Goal: Task Accomplishment & Management: Use online tool/utility

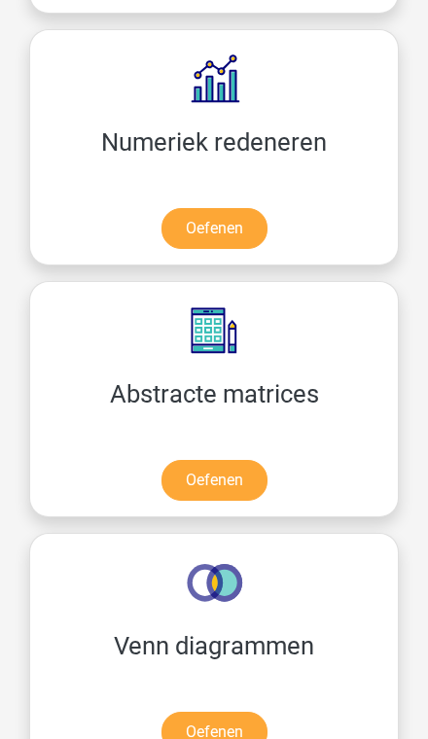
scroll to position [2491, 0]
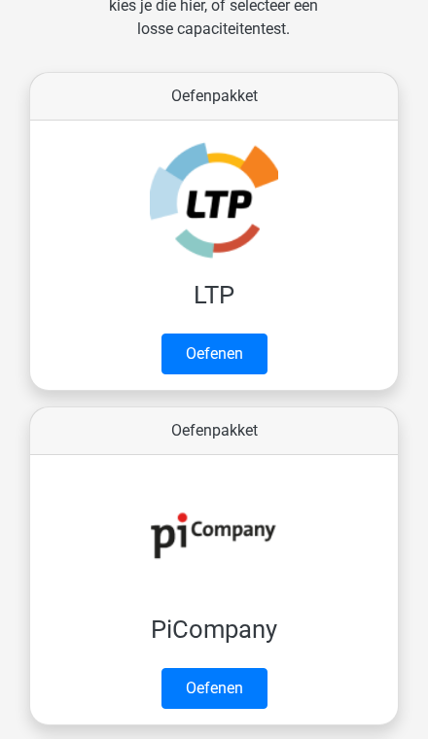
scroll to position [431, 0]
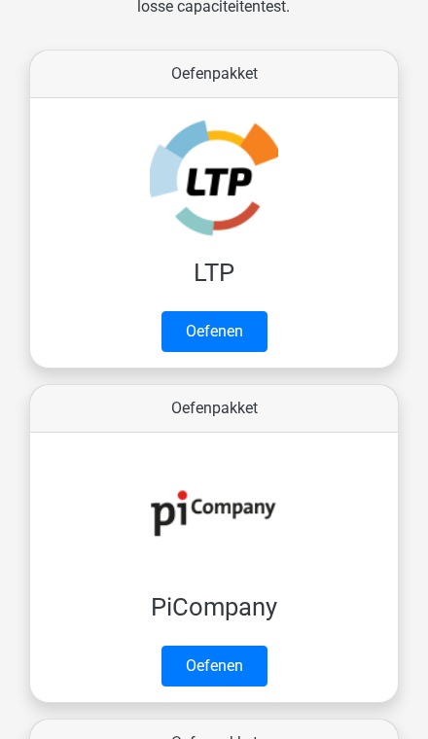
click at [180, 331] on link "Oefenen" at bounding box center [214, 331] width 106 height 41
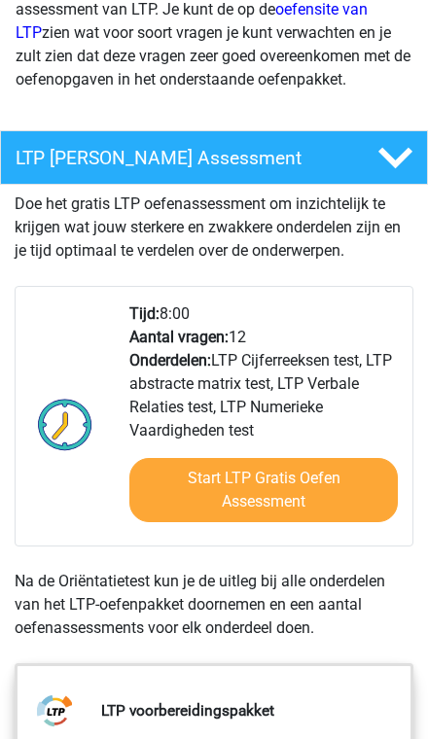
scroll to position [372, 0]
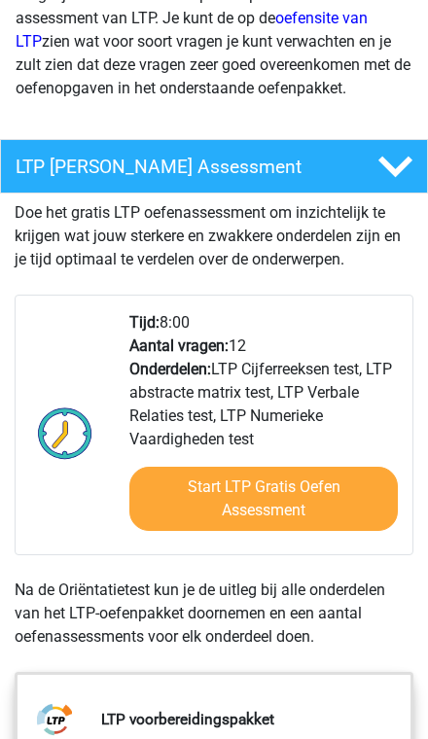
click at [305, 491] on link "Start LTP Gratis Oefen Assessment" at bounding box center [263, 499] width 268 height 64
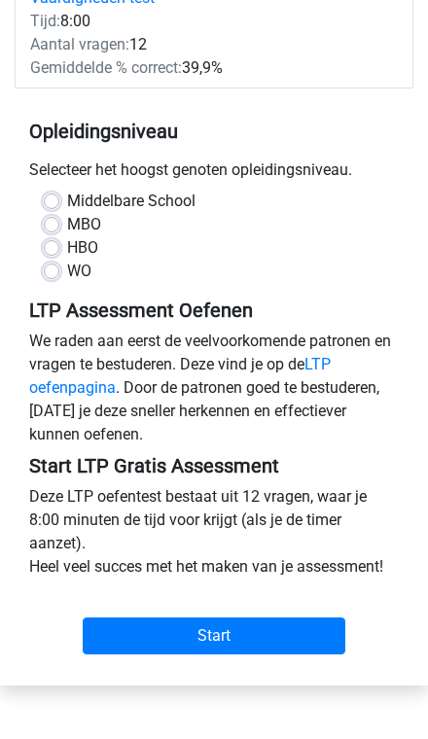
scroll to position [385, 0]
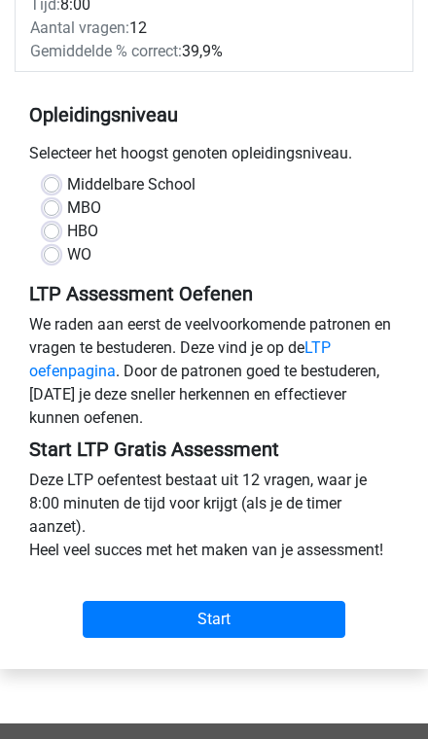
click at [38, 266] on div "Middelbare School MBO HBO WO" at bounding box center [213, 219] width 369 height 93
click at [67, 196] on label "Middelbare School" at bounding box center [131, 184] width 128 height 23
click at [47, 192] on input "Middelbare School" at bounding box center [52, 182] width 16 height 19
radio input "true"
click at [276, 638] on input "Start" at bounding box center [214, 619] width 262 height 37
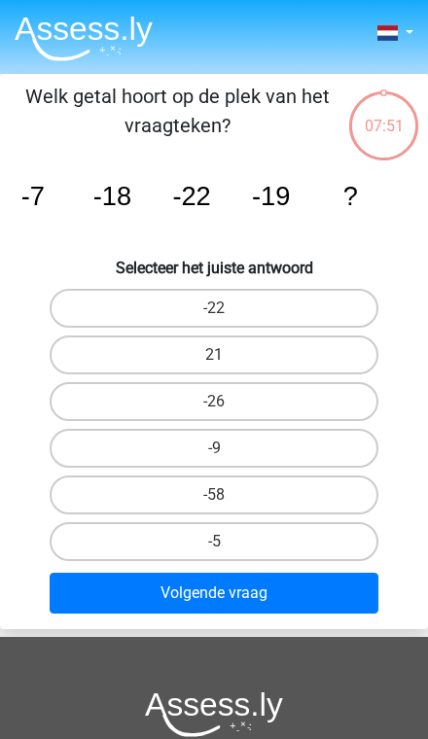
click at [267, 449] on label "-9" at bounding box center [214, 448] width 329 height 39
click at [226, 449] on input "-9" at bounding box center [220, 454] width 13 height 13
radio input "true"
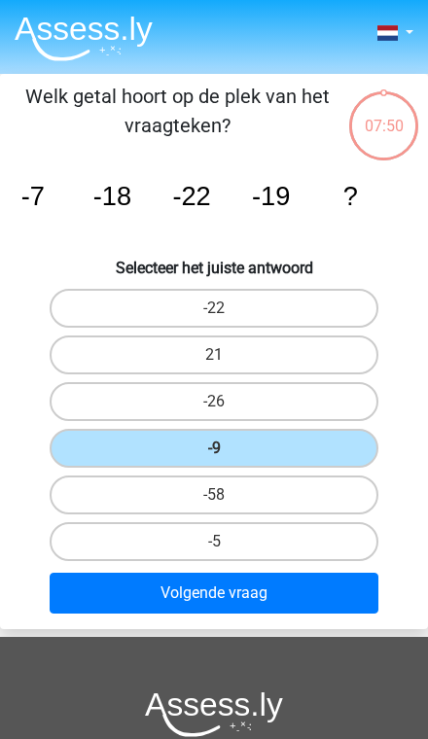
click at [262, 592] on button "Volgende vraag" at bounding box center [214, 593] width 329 height 41
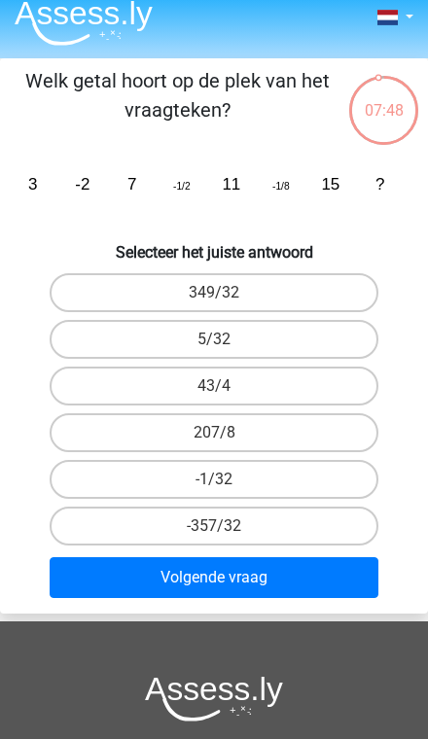
scroll to position [13, 0]
